Goal: Information Seeking & Learning: Learn about a topic

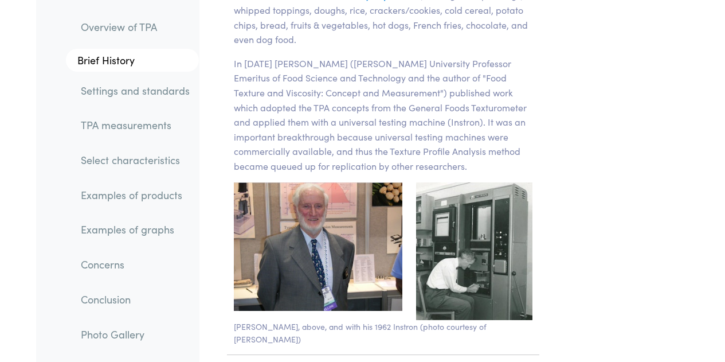
scroll to position [2388, 0]
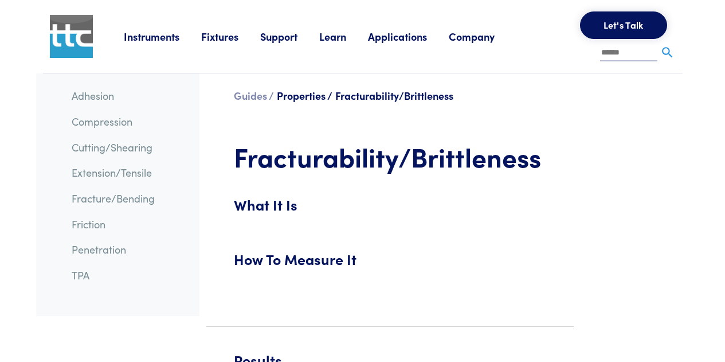
click at [292, 259] on h5 "How To Measure It" at bounding box center [390, 265] width 312 height 32
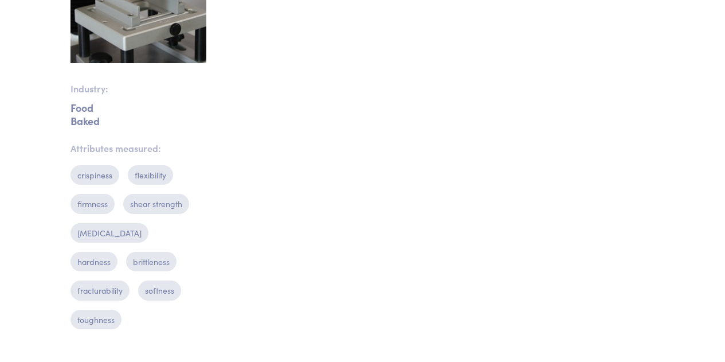
scroll to position [527, 0]
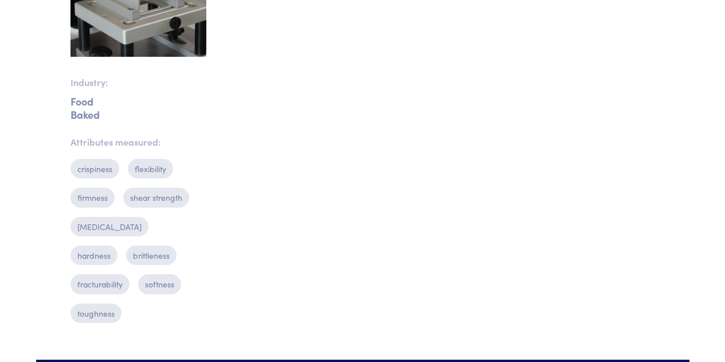
click at [150, 102] on p "Food" at bounding box center [139, 101] width 136 height 4
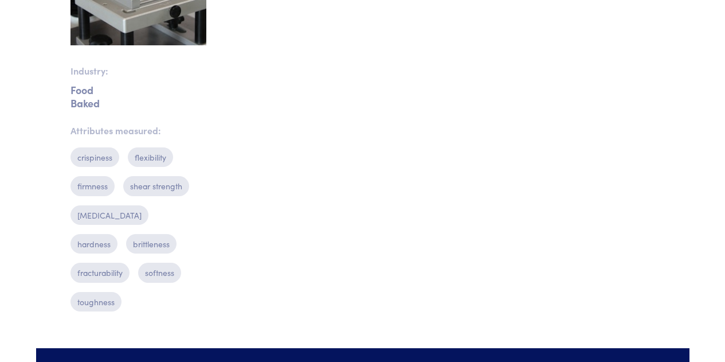
scroll to position [751, 0]
